Goal: Task Accomplishment & Management: Use online tool/utility

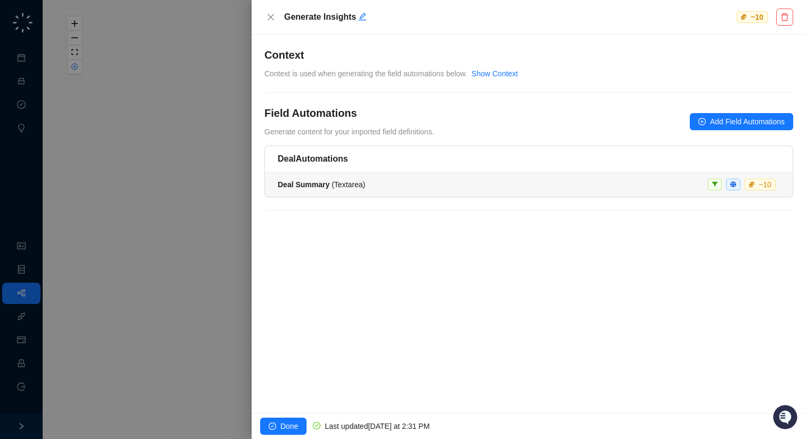
click at [391, 188] on div "Deal Summary ( Textarea ) ~ 10" at bounding box center [529, 185] width 502 height 12
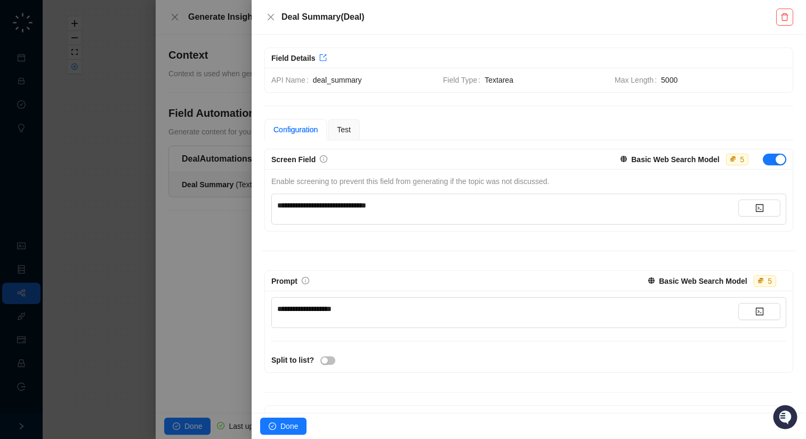
click at [204, 231] on div at bounding box center [403, 219] width 806 height 439
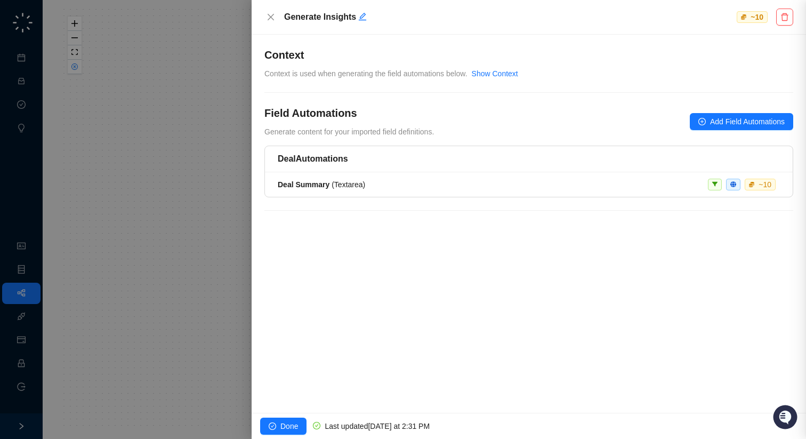
click at [144, 232] on div at bounding box center [403, 219] width 806 height 439
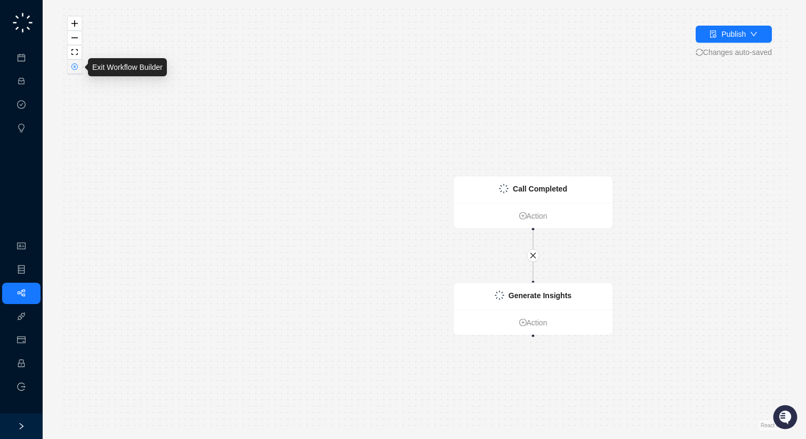
click at [74, 70] on button "button" at bounding box center [75, 67] width 14 height 14
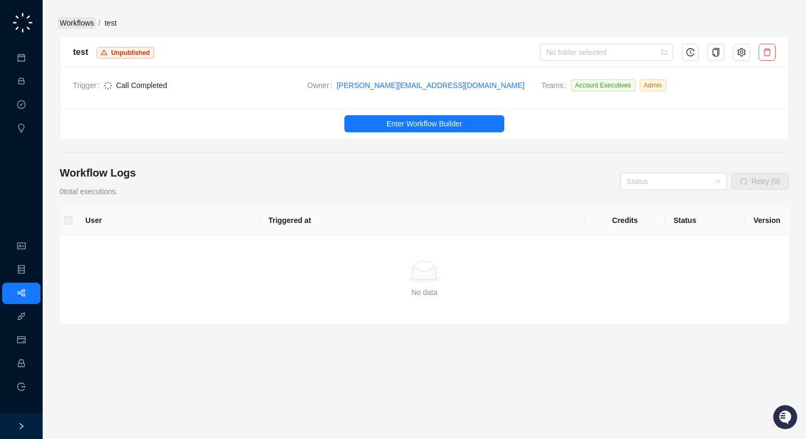
click at [86, 28] on link "Workflows" at bounding box center [77, 23] width 38 height 12
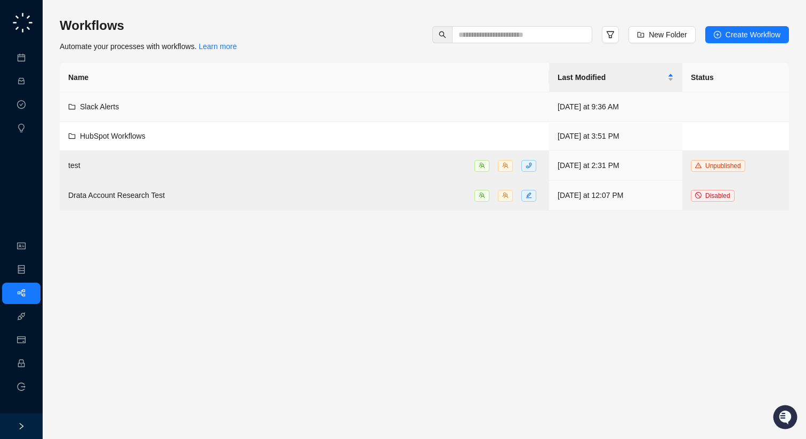
click at [169, 114] on td "Slack Alerts" at bounding box center [304, 106] width 489 height 29
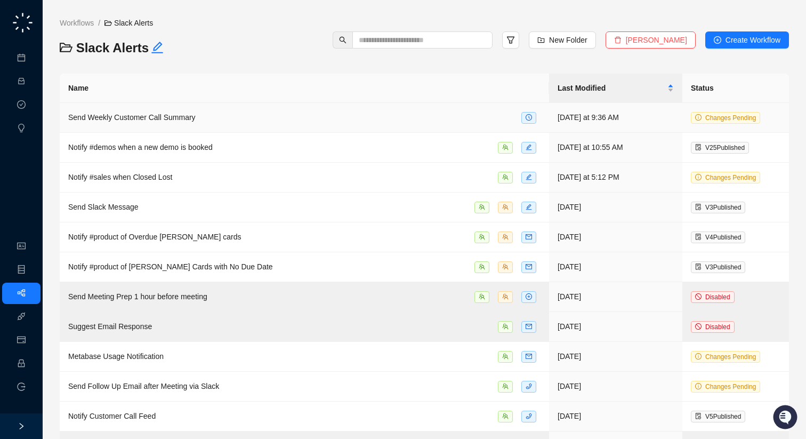
click at [312, 124] on td "Send Weekly Customer Call Summary" at bounding box center [304, 118] width 489 height 30
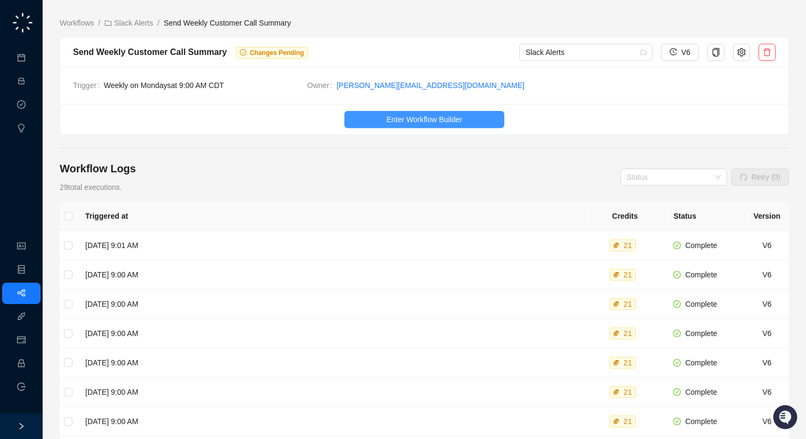
click at [402, 121] on span "Enter Workflow Builder" at bounding box center [425, 120] width 76 height 12
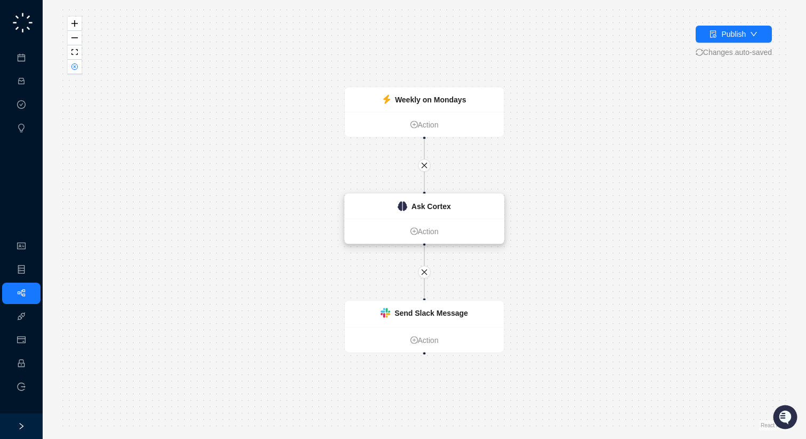
click at [437, 198] on div "Ask Cortex" at bounding box center [424, 206] width 159 height 25
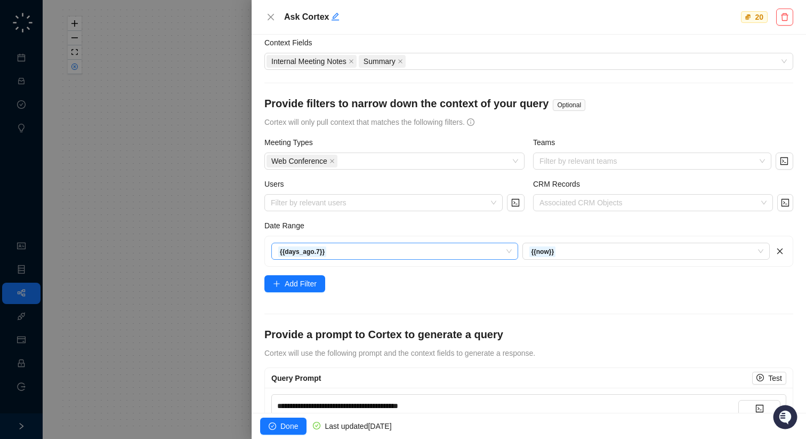
scroll to position [50, 0]
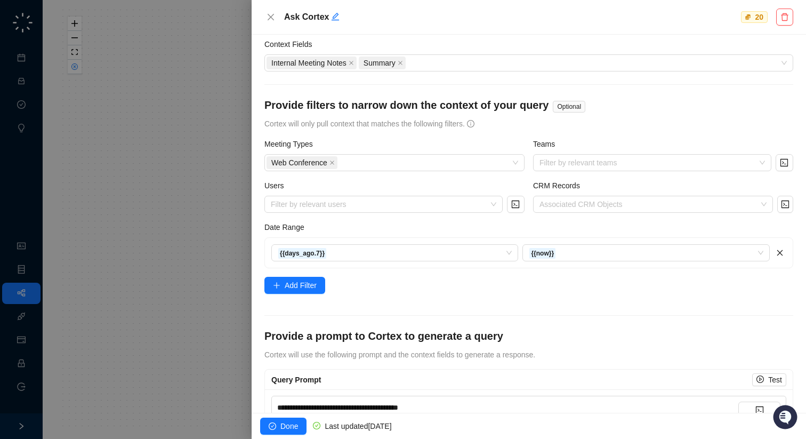
click at [77, 73] on div at bounding box center [403, 219] width 806 height 439
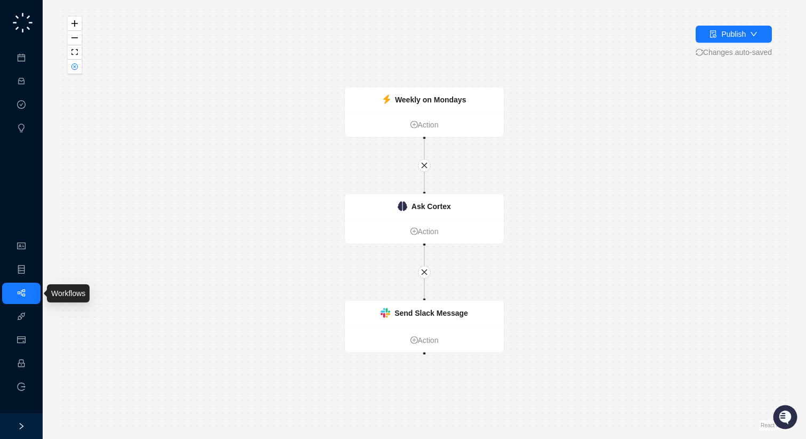
click at [31, 291] on link "Workflows" at bounding box center [48, 293] width 34 height 9
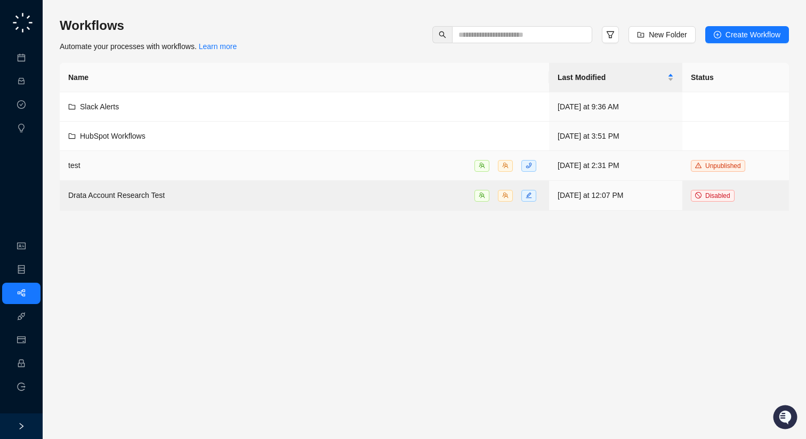
click at [275, 157] on td "test" at bounding box center [304, 166] width 489 height 30
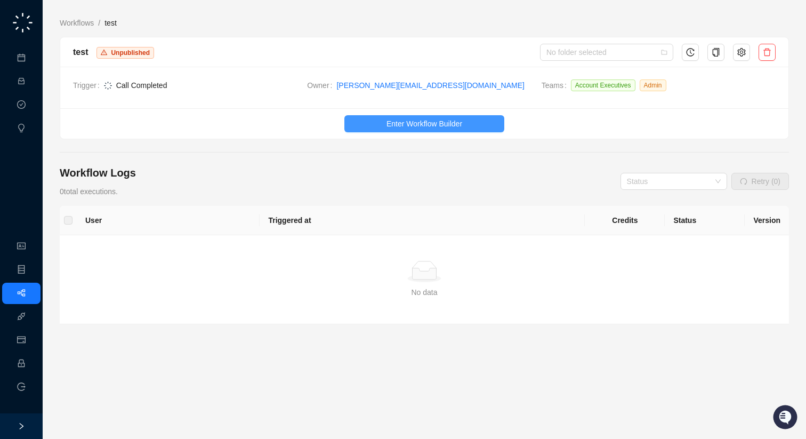
click at [417, 119] on span "Enter Workflow Builder" at bounding box center [425, 124] width 76 height 12
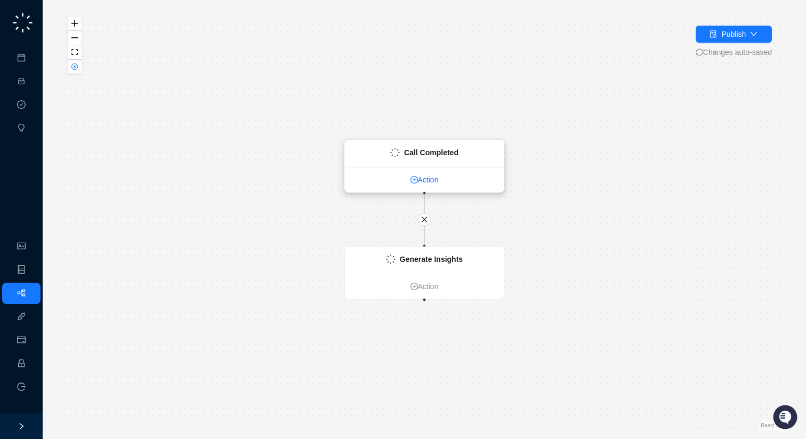
click at [424, 178] on link "Action" at bounding box center [424, 180] width 159 height 12
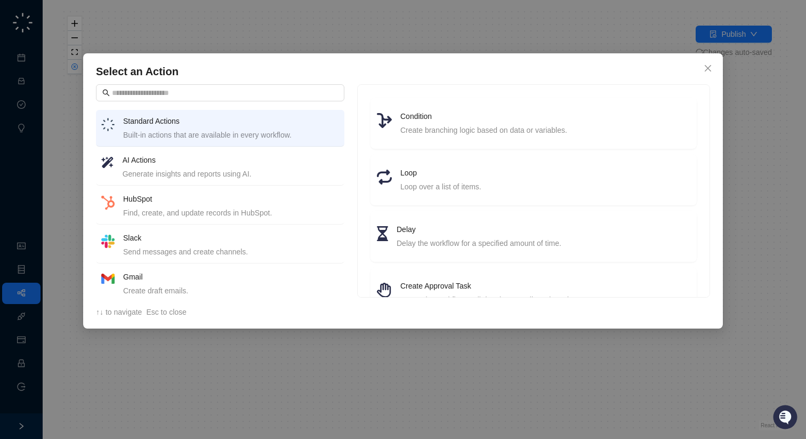
click at [167, 166] on div "AI Actions Generate insights and reports using AI." at bounding box center [231, 167] width 216 height 26
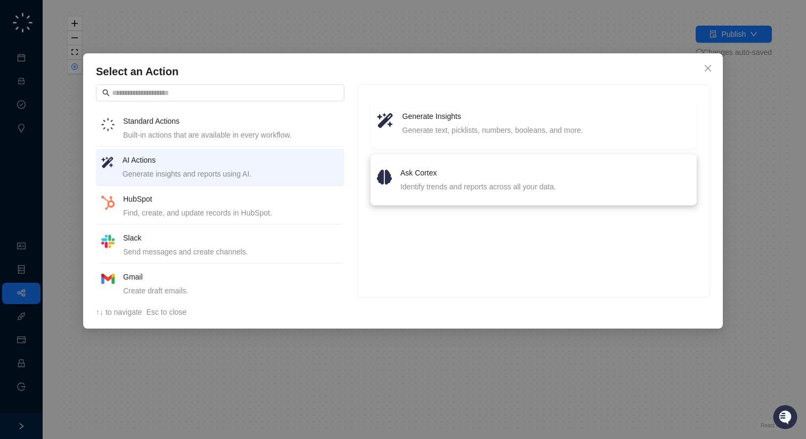
click at [392, 176] on div "Ask Cortex Identify trends and reports across all your data." at bounding box center [533, 180] width 313 height 26
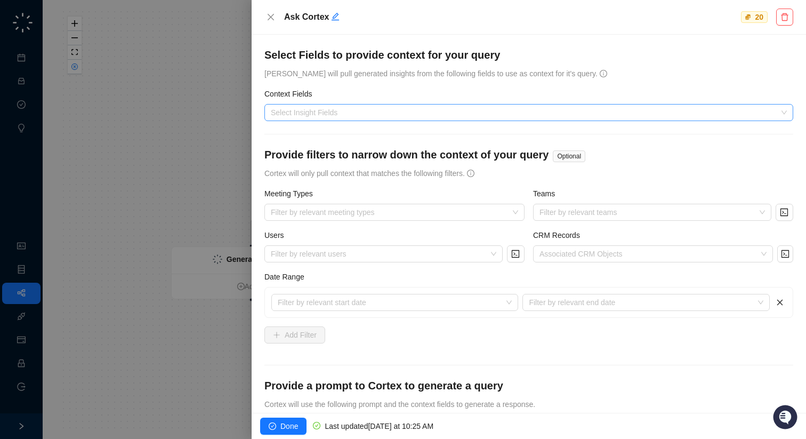
click at [498, 110] on div at bounding box center [523, 113] width 513 height 8
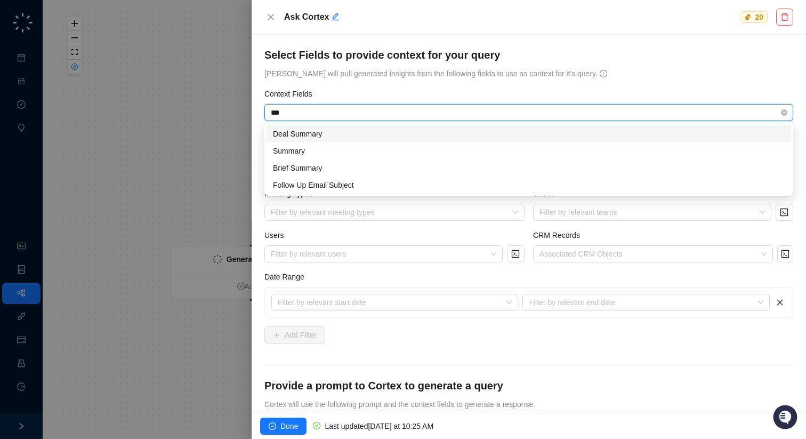
type input "****"
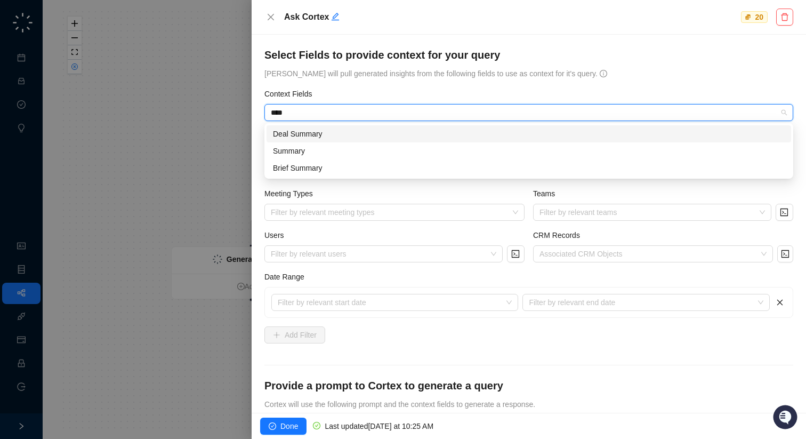
click at [418, 139] on div "Deal Summary" at bounding box center [529, 134] width 512 height 12
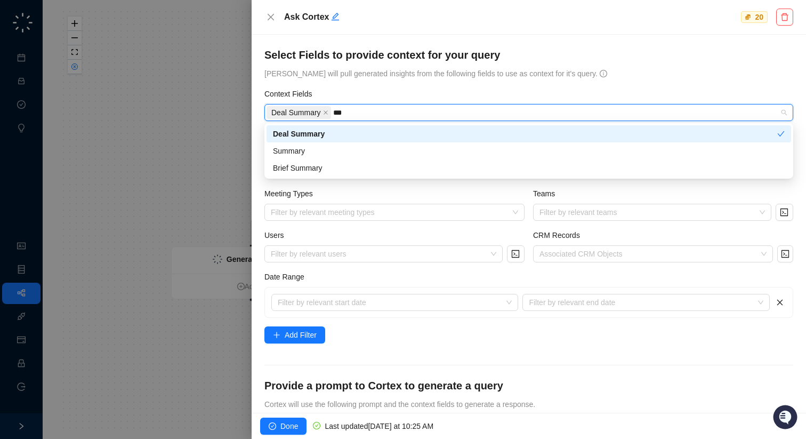
type input "****"
click at [338, 148] on div "Summary" at bounding box center [529, 151] width 512 height 12
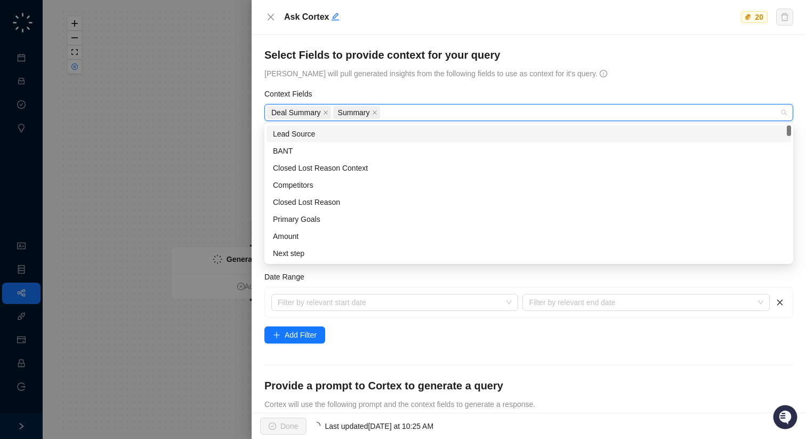
click at [389, 87] on form "**********" at bounding box center [528, 265] width 529 height 436
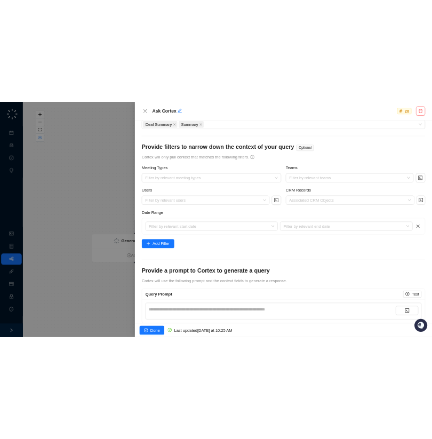
scroll to position [83, 0]
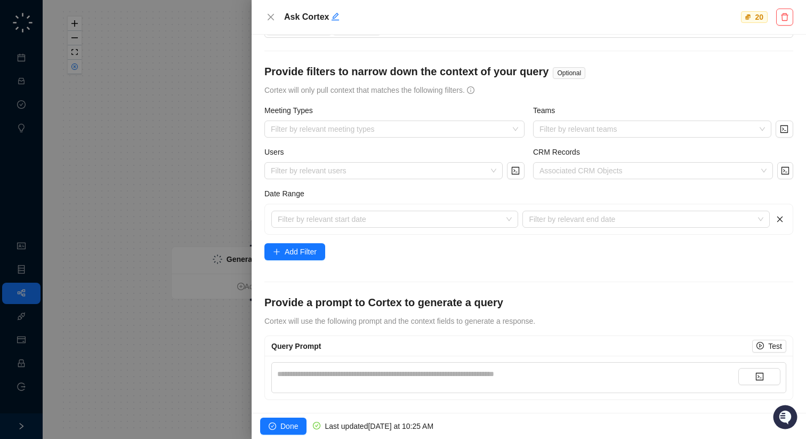
click at [594, 374] on div "**********" at bounding box center [507, 374] width 461 height 12
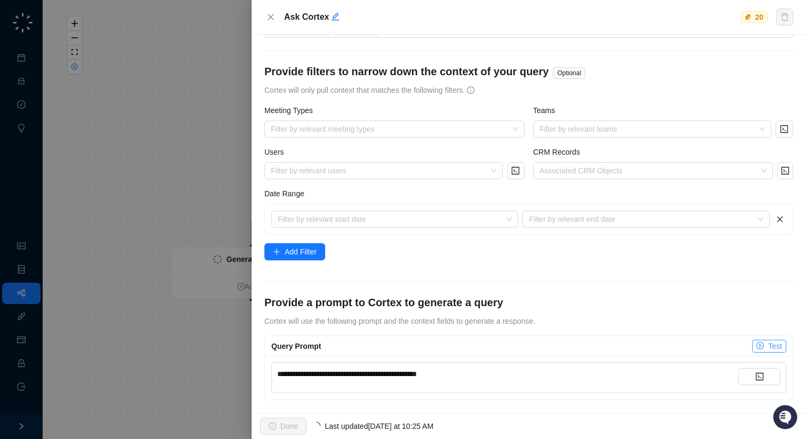
click at [767, 340] on button "Test" at bounding box center [769, 346] width 34 height 13
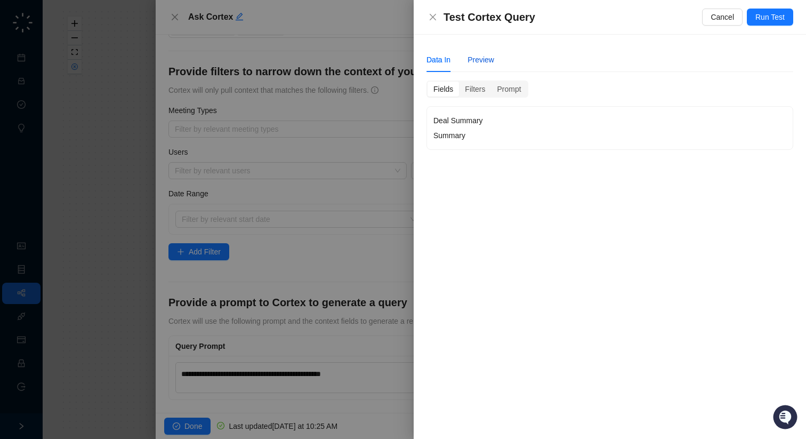
click at [485, 65] on div "Preview" at bounding box center [481, 60] width 27 height 12
click at [451, 59] on div "Data In Preview" at bounding box center [460, 59] width 68 height 25
click at [441, 60] on div "Data In" at bounding box center [438, 60] width 24 height 12
click at [332, 130] on div at bounding box center [403, 219] width 806 height 439
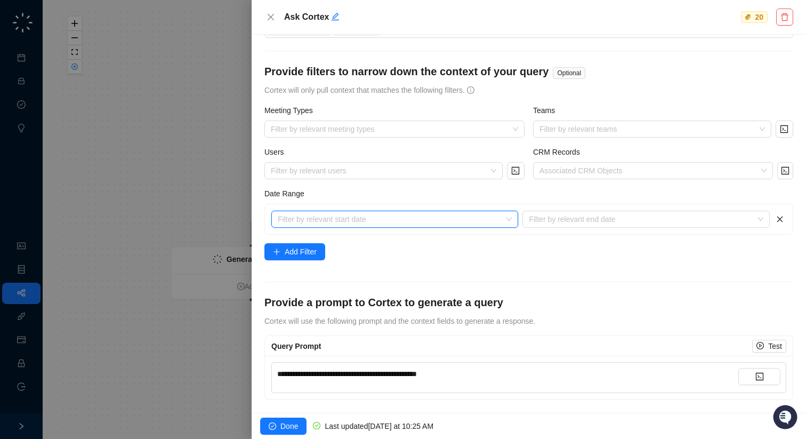
click at [426, 218] on input "search" at bounding box center [392, 219] width 228 height 16
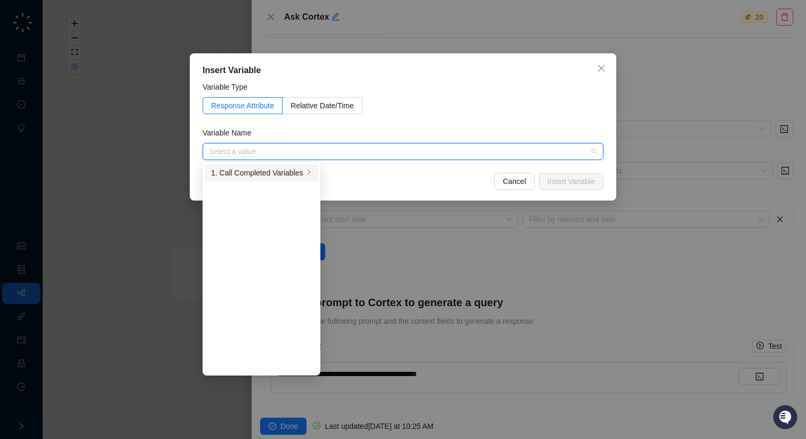
click at [280, 165] on li "1. Call Completed Variables" at bounding box center [262, 172] width 114 height 17
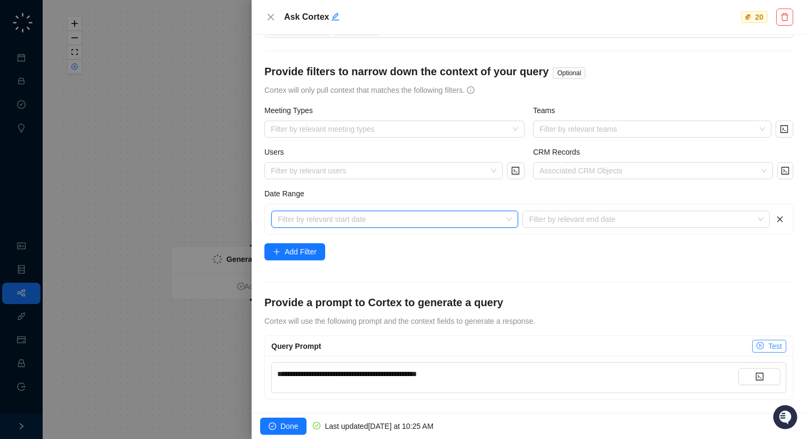
click at [768, 341] on span "Test" at bounding box center [775, 346] width 14 height 12
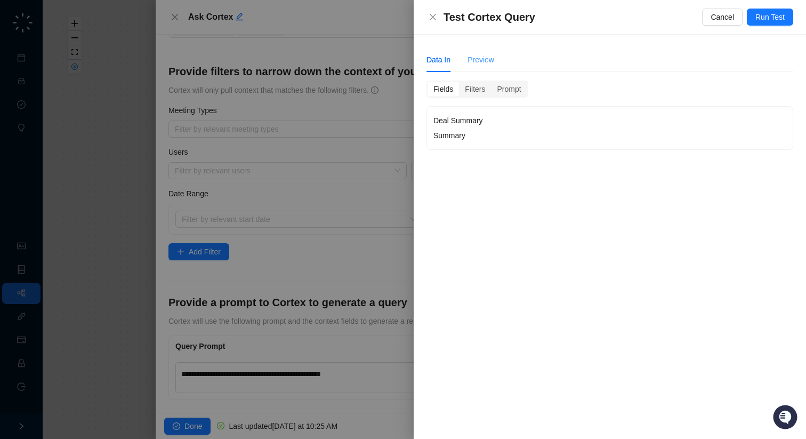
click at [478, 68] on div "Preview" at bounding box center [481, 59] width 27 height 25
click at [457, 66] on div "Data In Preview" at bounding box center [460, 59] width 68 height 25
click at [448, 66] on div "Data In" at bounding box center [438, 59] width 24 height 25
click at [484, 86] on div "Filters" at bounding box center [475, 89] width 32 height 15
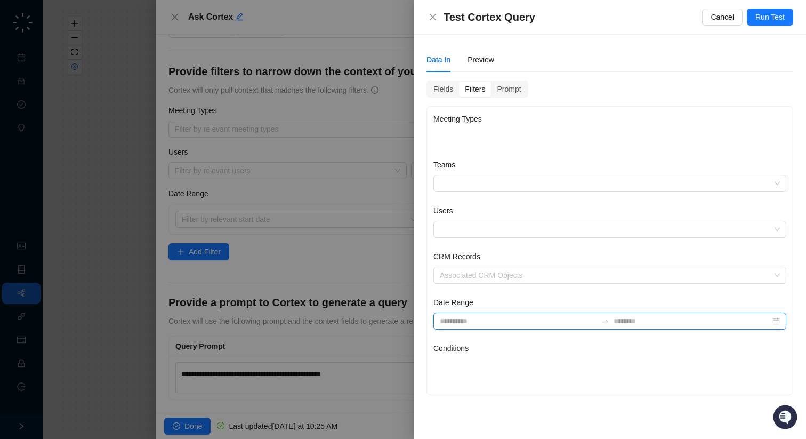
click at [466, 317] on input "Date Range" at bounding box center [518, 321] width 157 height 12
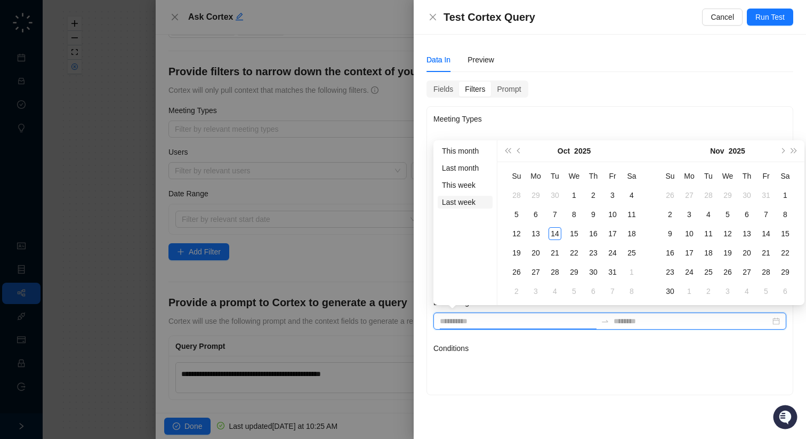
type input "**********"
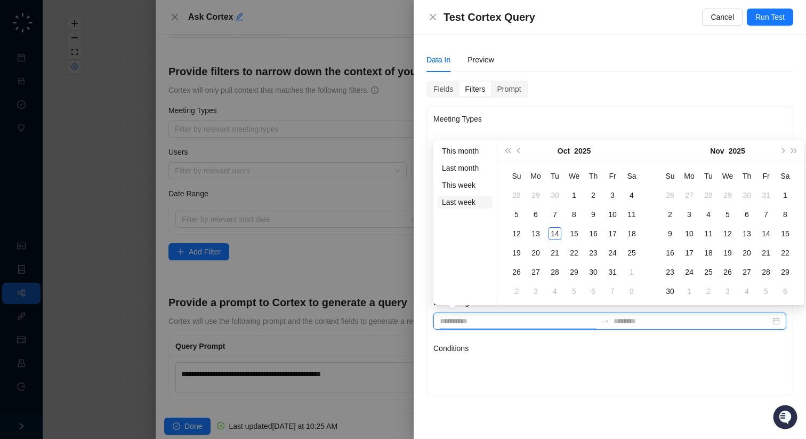
type input "**********"
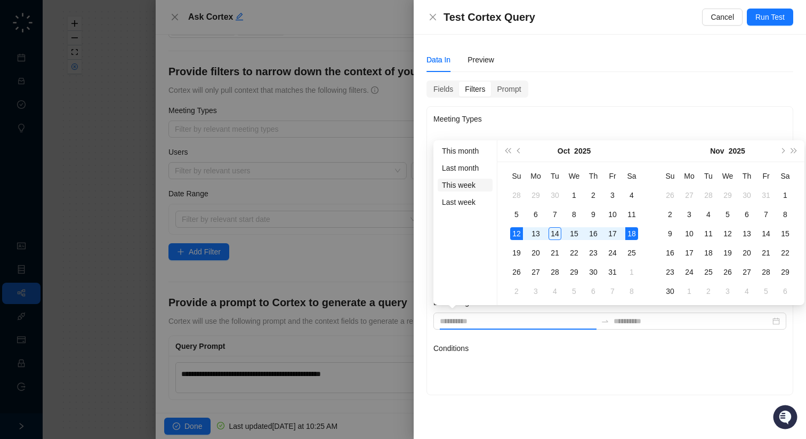
click at [468, 186] on li "This week" at bounding box center [465, 185] width 55 height 13
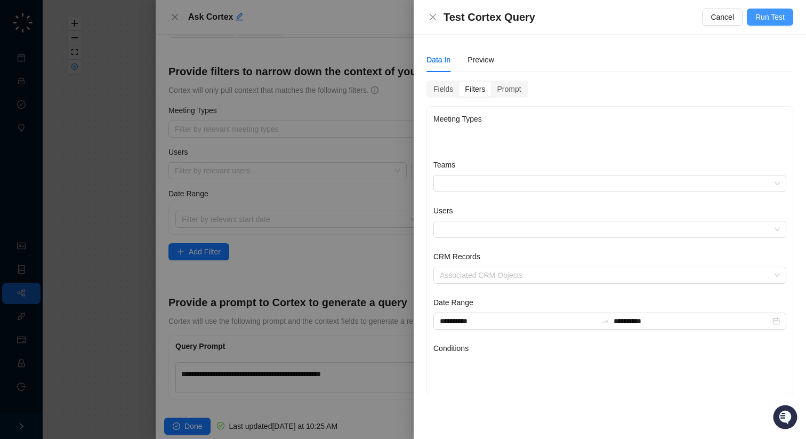
click at [770, 20] on span "Run Test" at bounding box center [769, 17] width 29 height 12
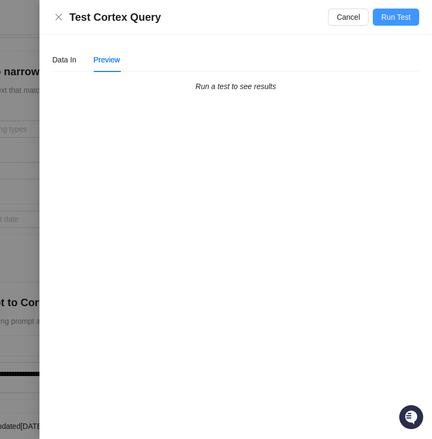
click at [406, 20] on span "Run Test" at bounding box center [395, 17] width 29 height 12
click at [391, 14] on span "Run Test" at bounding box center [395, 17] width 29 height 12
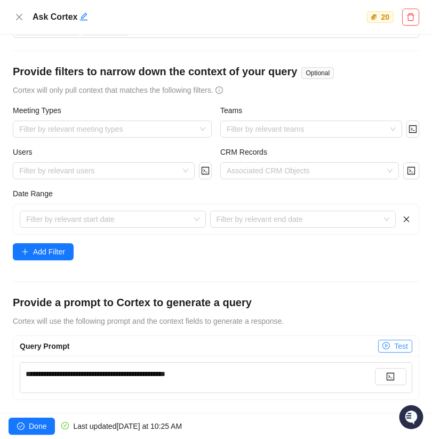
click at [399, 344] on span "Test" at bounding box center [401, 346] width 14 height 12
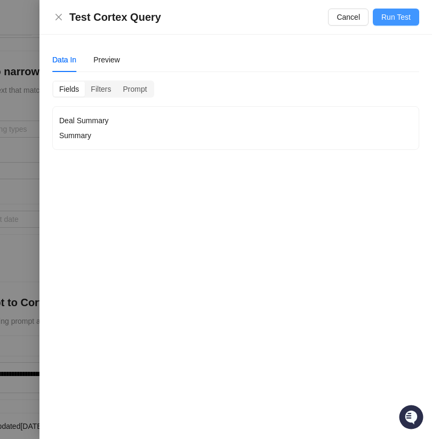
click at [411, 17] on button "Run Test" at bounding box center [396, 17] width 46 height 17
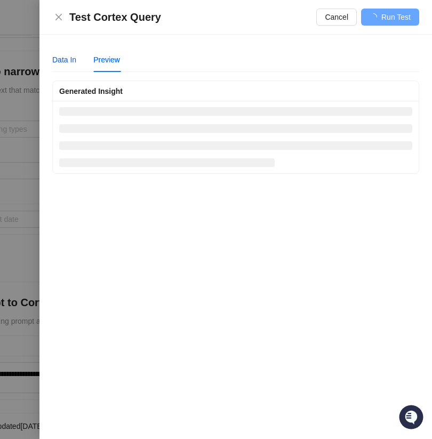
click at [60, 61] on div "Data In" at bounding box center [64, 60] width 24 height 12
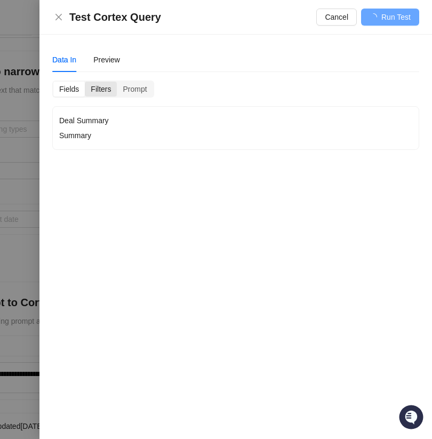
click at [102, 87] on div "Filters" at bounding box center [101, 89] width 32 height 15
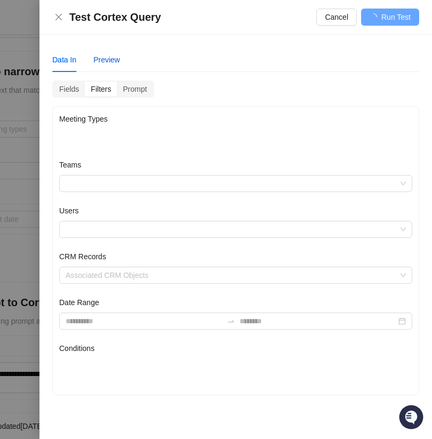
click at [111, 58] on div "Preview" at bounding box center [106, 60] width 27 height 12
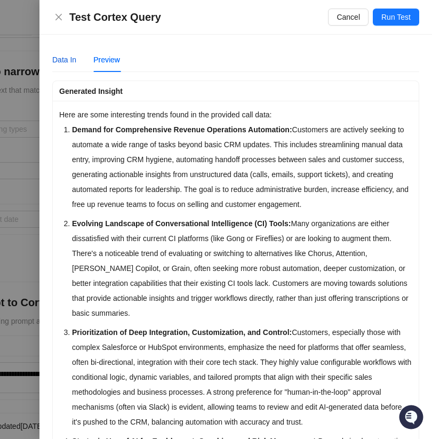
click at [66, 59] on div "Data In" at bounding box center [64, 60] width 24 height 12
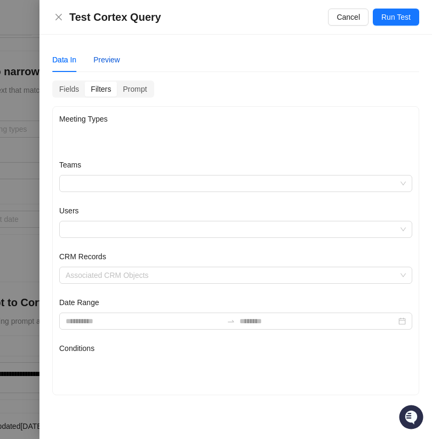
click at [100, 54] on div "Preview" at bounding box center [106, 60] width 27 height 12
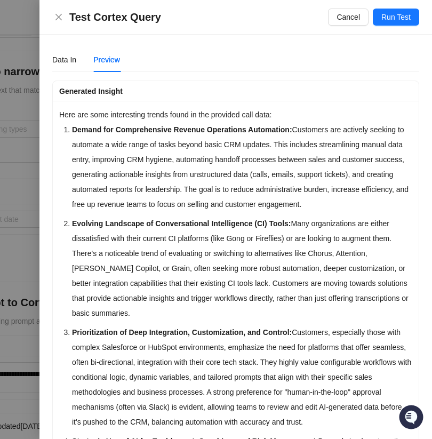
click at [43, 59] on div "Data In Preview Fields Filters Prompt Meeting Types Teams Users CRM Records Ass…" at bounding box center [235, 237] width 392 height 404
click at [69, 59] on div "Data In" at bounding box center [64, 60] width 24 height 12
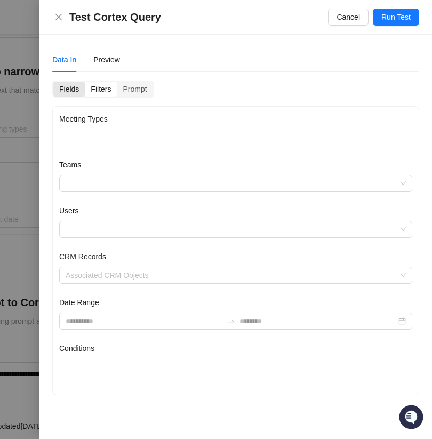
click at [83, 92] on div "Fields" at bounding box center [68, 89] width 31 height 15
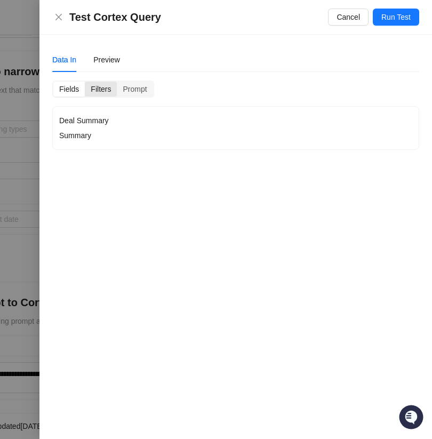
click at [100, 91] on div "Filters" at bounding box center [101, 89] width 32 height 15
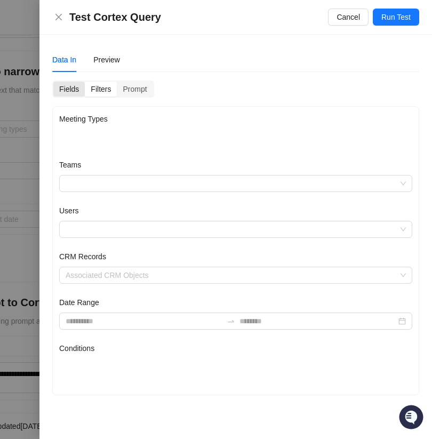
click at [75, 88] on div "Fields" at bounding box center [68, 89] width 31 height 15
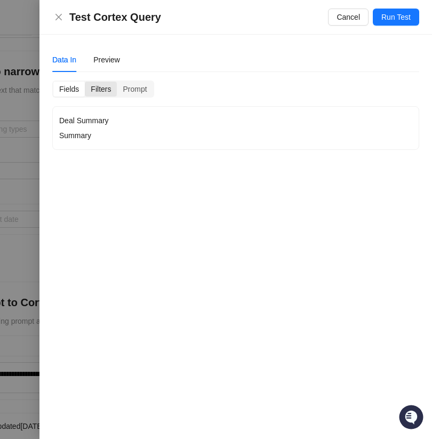
click at [107, 91] on div "Filters" at bounding box center [101, 89] width 32 height 15
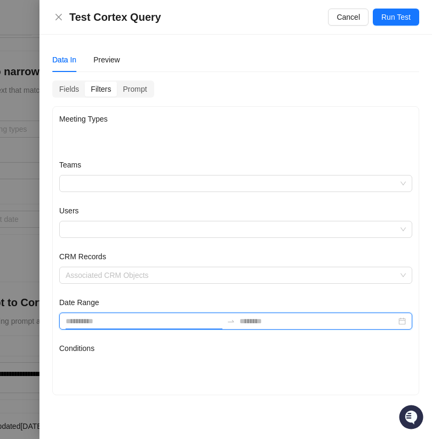
click at [172, 316] on input "Date Range" at bounding box center [144, 321] width 157 height 12
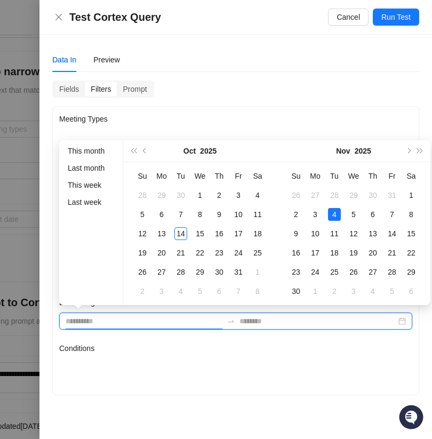
type input "**********"
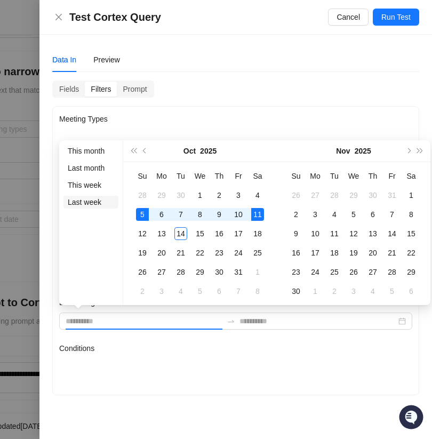
click at [88, 203] on li "Last week" at bounding box center [90, 202] width 55 height 13
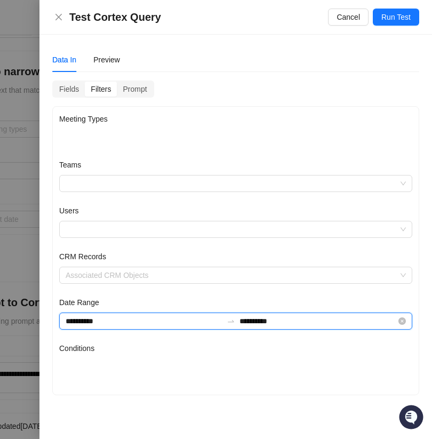
click at [127, 322] on input "**********" at bounding box center [144, 321] width 157 height 12
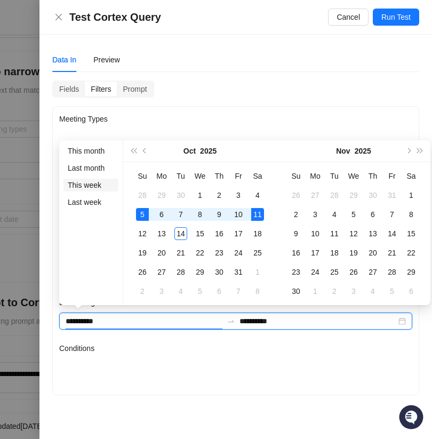
type input "**********"
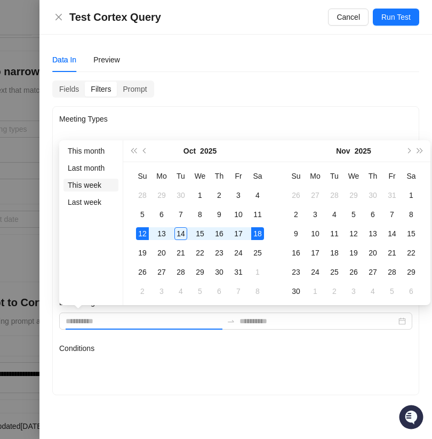
click at [97, 182] on li "This week" at bounding box center [90, 185] width 55 height 13
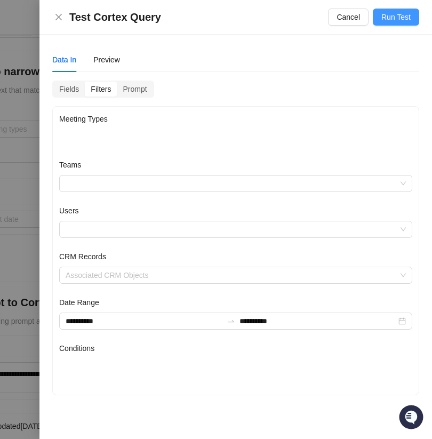
click at [392, 21] on span "Run Test" at bounding box center [395, 17] width 29 height 12
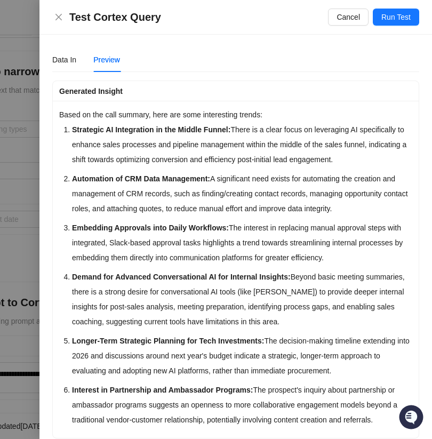
scroll to position [12, 0]
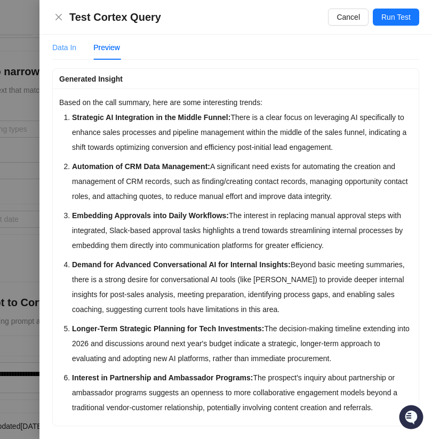
click at [55, 38] on div "Data In" at bounding box center [64, 47] width 24 height 25
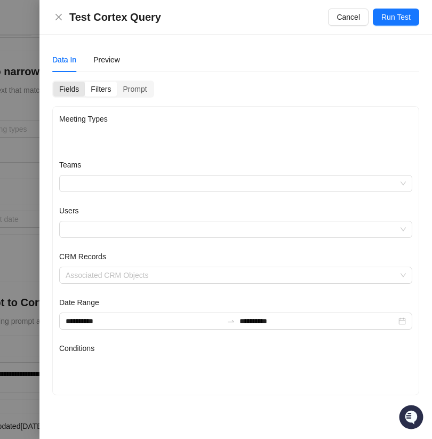
click at [73, 92] on div "Fields" at bounding box center [68, 89] width 31 height 15
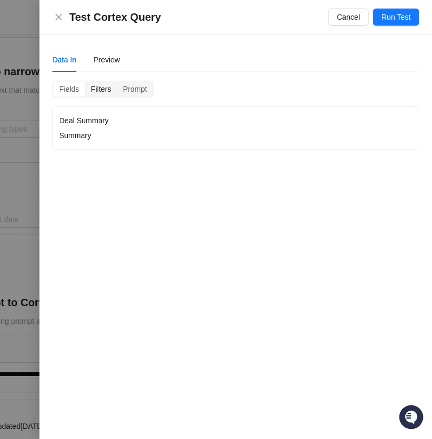
click at [85, 91] on div "Filters" at bounding box center [101, 89] width 32 height 15
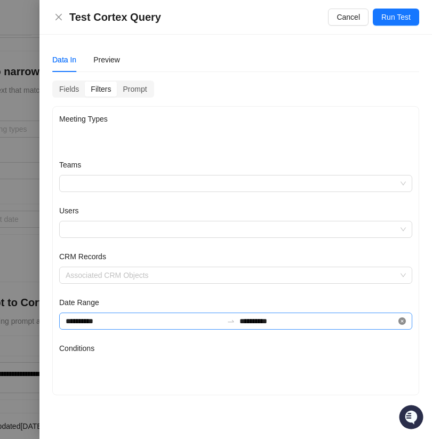
click at [405, 322] on icon "close-circle" at bounding box center [401, 320] width 7 height 7
click at [65, 90] on div "Fields" at bounding box center [68, 89] width 31 height 15
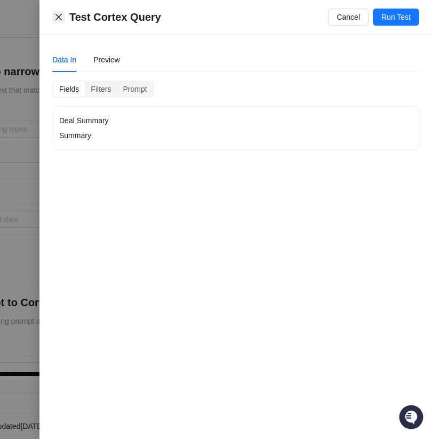
click at [60, 14] on icon "close" at bounding box center [58, 17] width 9 height 9
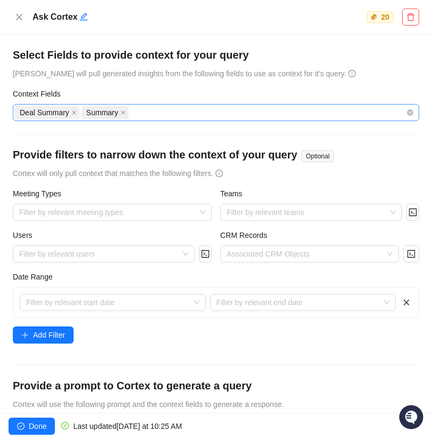
click at [155, 116] on div "Deal Summary Summary" at bounding box center [210, 112] width 391 height 15
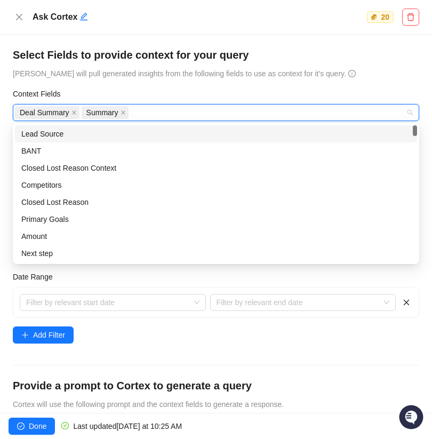
click at [137, 134] on div "Lead Source" at bounding box center [215, 134] width 389 height 12
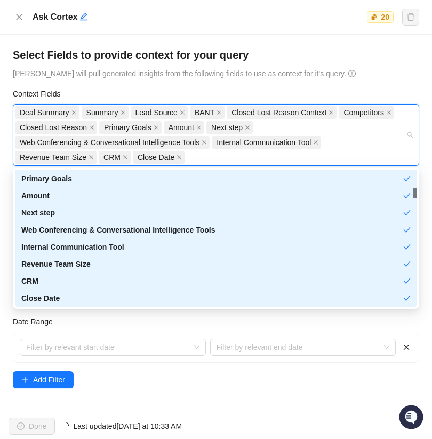
scroll to position [102, 0]
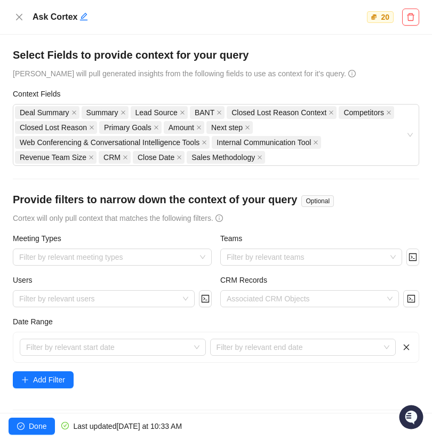
click at [222, 98] on div "Context Fields" at bounding box center [216, 96] width 406 height 16
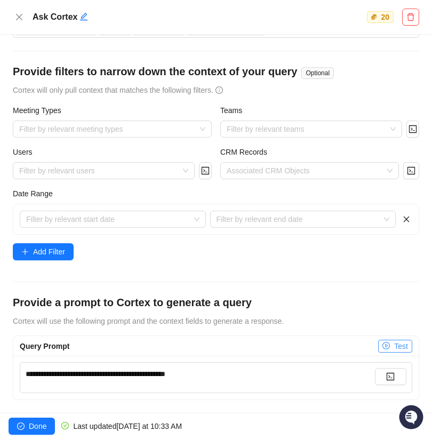
click at [380, 340] on button "Test" at bounding box center [395, 346] width 34 height 13
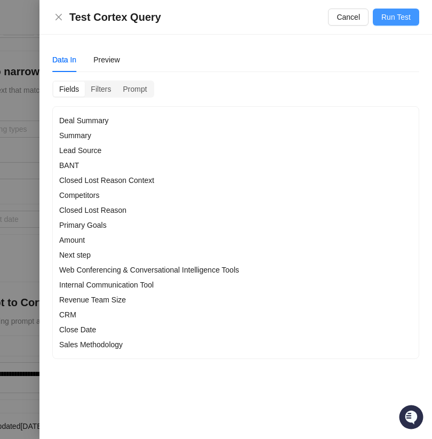
click at [388, 11] on span "Run Test" at bounding box center [395, 17] width 29 height 12
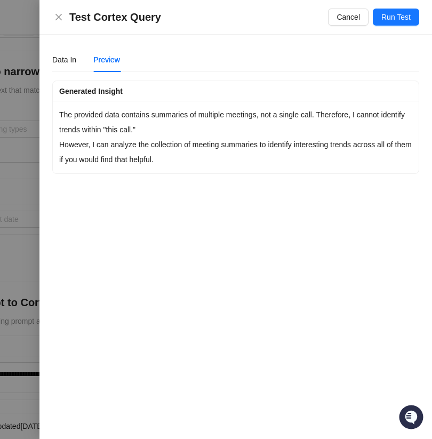
click at [394, 26] on div "Test Cortex Query Cancel Run Test" at bounding box center [235, 17] width 392 height 35
click at [396, 22] on span "Run Test" at bounding box center [395, 17] width 29 height 12
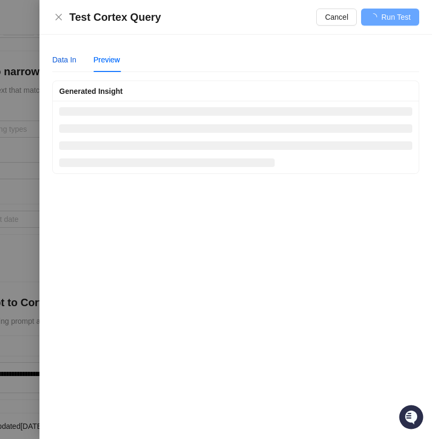
click at [53, 65] on div "Data In" at bounding box center [64, 60] width 24 height 12
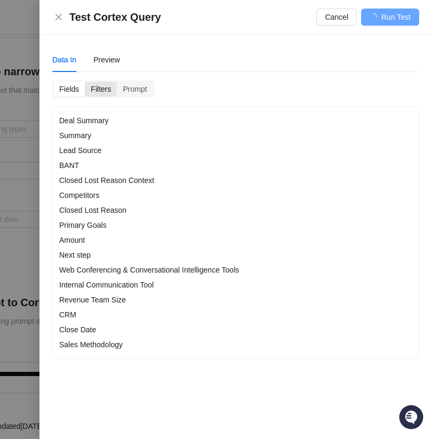
click at [101, 88] on div "Filters" at bounding box center [101, 89] width 32 height 15
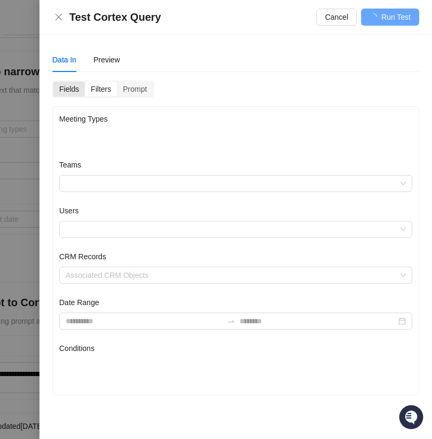
click at [73, 86] on div "Fields" at bounding box center [68, 89] width 31 height 15
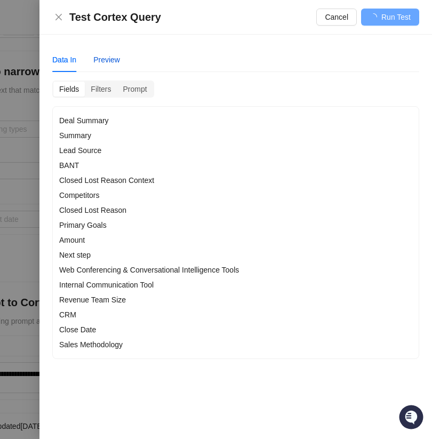
click at [104, 59] on div "Preview" at bounding box center [106, 60] width 27 height 12
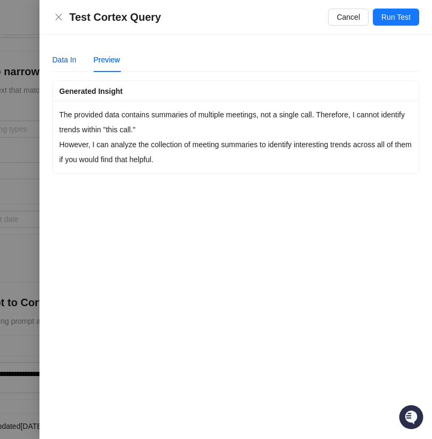
click at [71, 56] on div "Data In" at bounding box center [64, 60] width 24 height 12
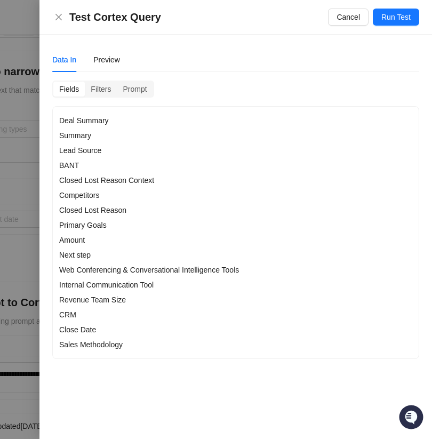
click at [102, 81] on div "Fields Filters Prompt" at bounding box center [103, 89] width 102 height 17
click at [131, 90] on div "Prompt" at bounding box center [135, 89] width 36 height 15
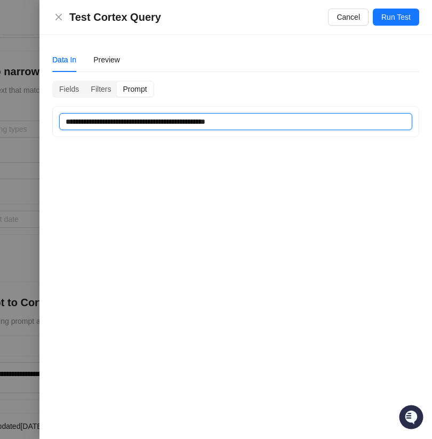
click at [237, 122] on textarea "**********" at bounding box center [235, 121] width 353 height 17
type textarea "**********"
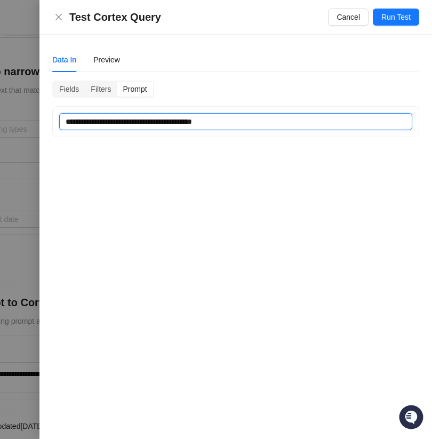
type textarea "**********"
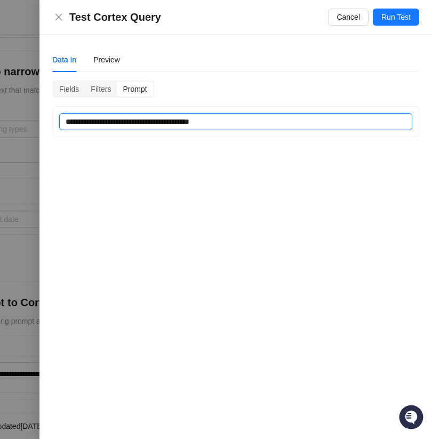
type textarea "**********"
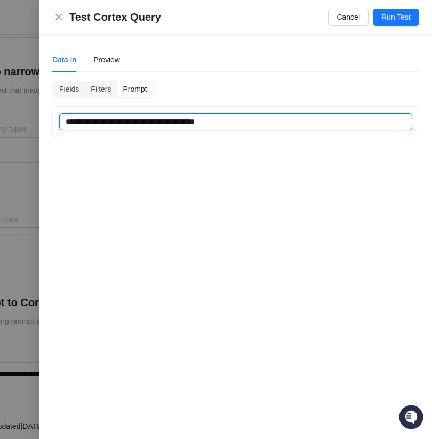
type textarea "**********"
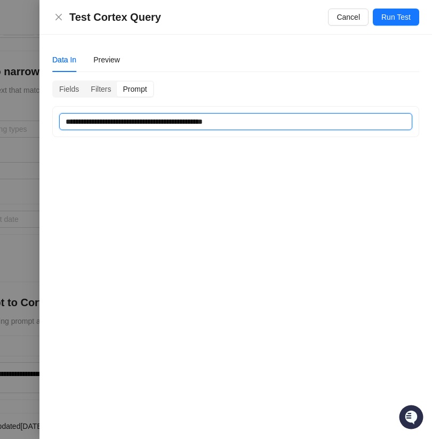
type textarea "**********"
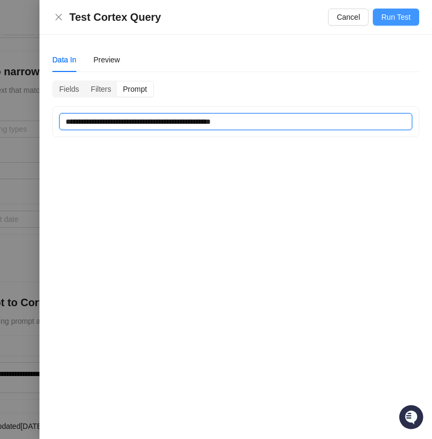
type textarea "**********"
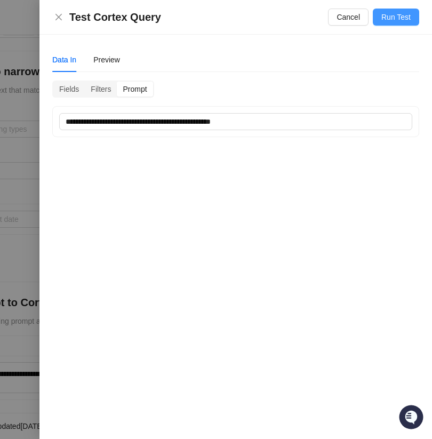
click at [398, 19] on span "Run Test" at bounding box center [395, 17] width 29 height 12
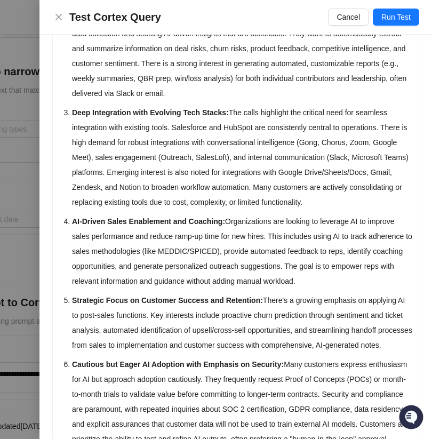
scroll to position [0, 0]
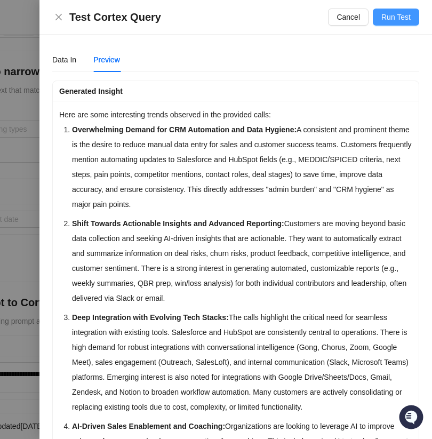
click at [389, 18] on span "Run Test" at bounding box center [395, 17] width 29 height 12
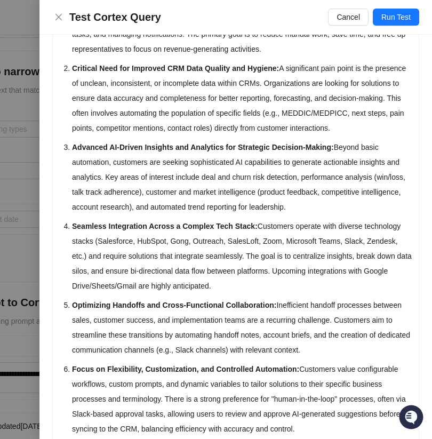
scroll to position [270, 0]
